Goal: Task Accomplishment & Management: Complete application form

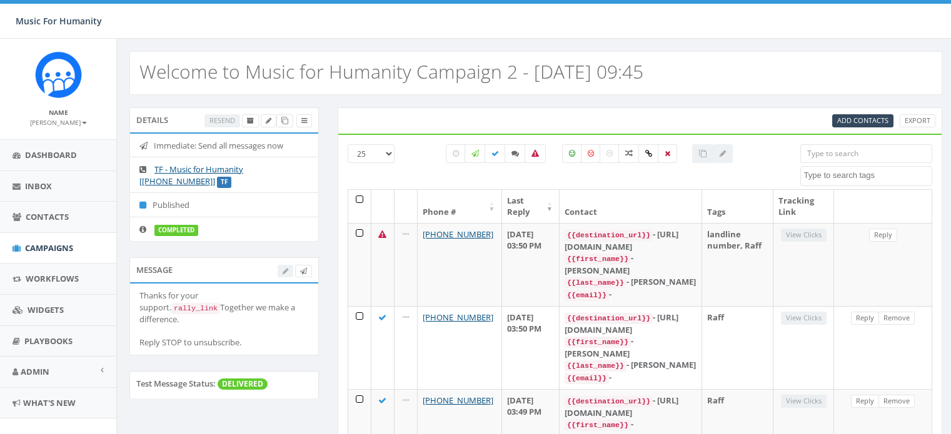
select select
click at [870, 119] on span "Add Contacts" at bounding box center [862, 120] width 51 height 9
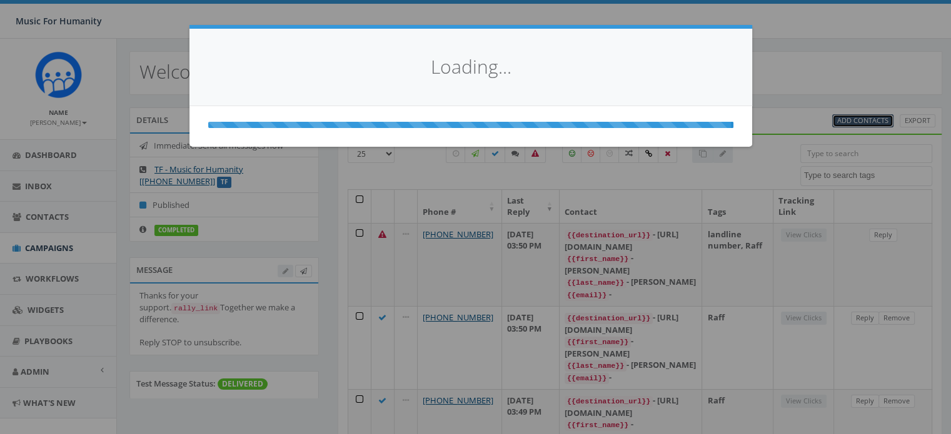
select select
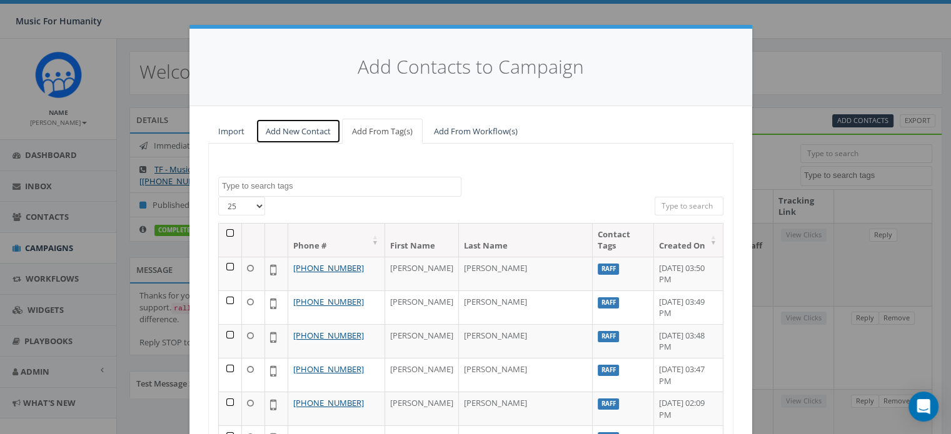
click at [281, 131] on link "Add New Contact" at bounding box center [298, 132] width 85 height 26
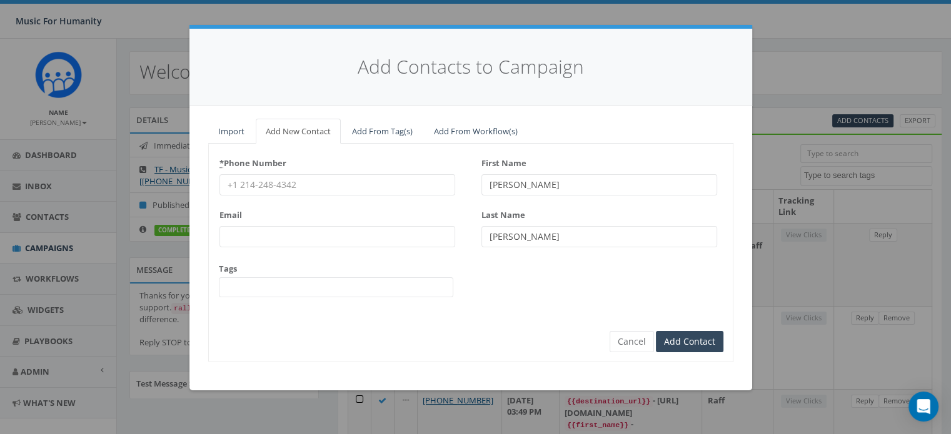
click at [258, 183] on input "* Phone Number" at bounding box center [337, 184] width 236 height 21
type input "6144776587"
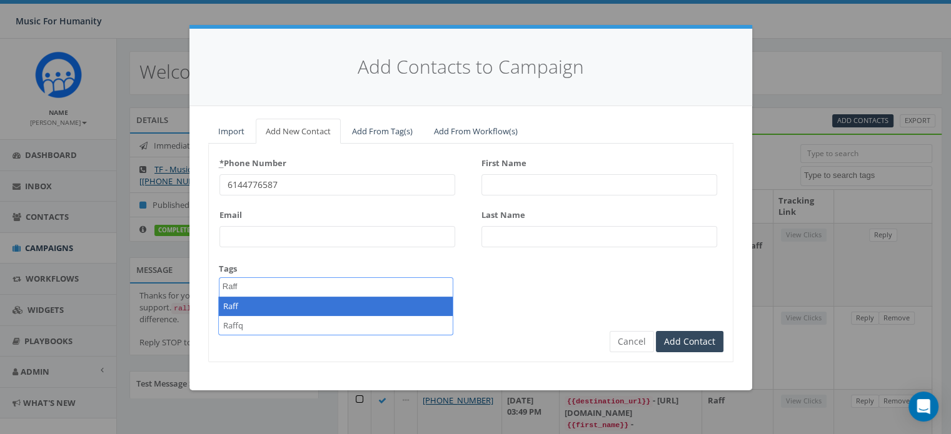
type textarea "Raff"
select select "Raff"
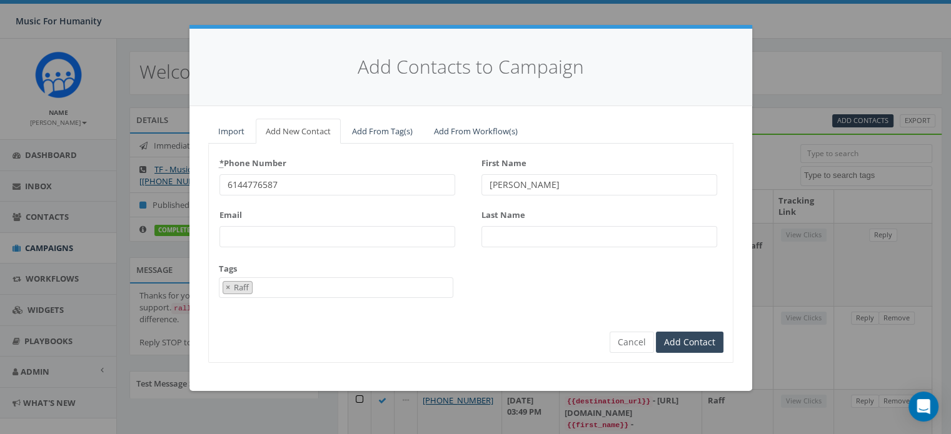
type input "[PERSON_NAME]"
type input "Hitch"
click at [656, 332] on input "Add Contact" at bounding box center [690, 342] width 68 height 21
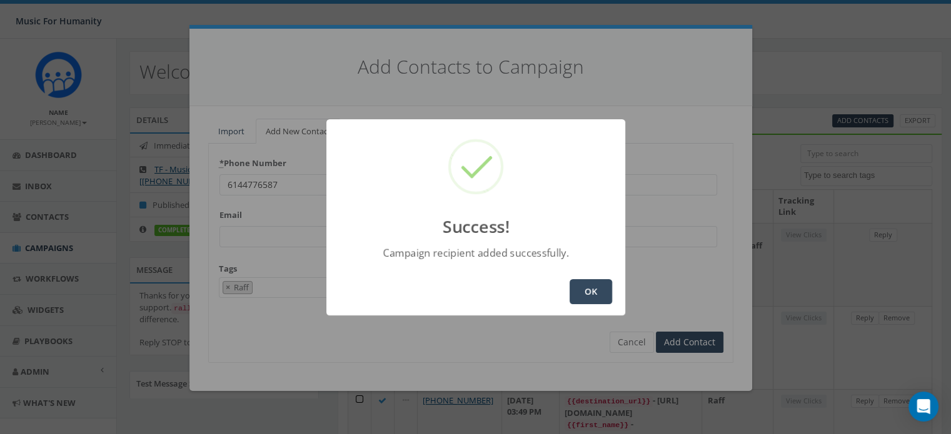
click at [588, 291] on button "OK" at bounding box center [590, 291] width 43 height 25
